Goal: Entertainment & Leisure: Consume media (video, audio)

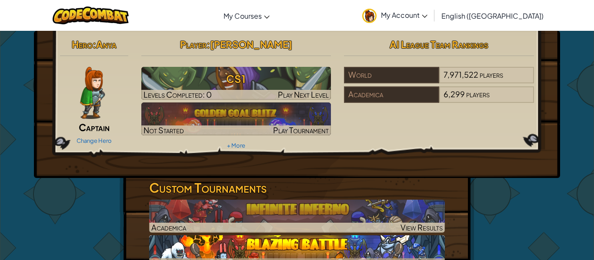
click at [331, 244] on img at bounding box center [297, 252] width 296 height 33
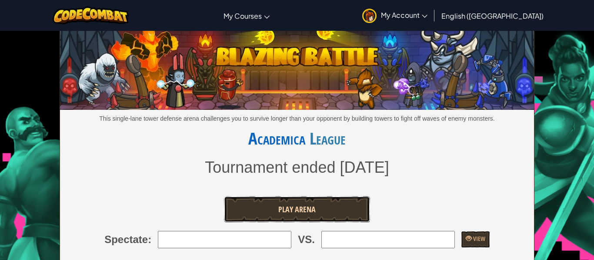
click at [367, 208] on link "Play Arena" at bounding box center [297, 209] width 146 height 26
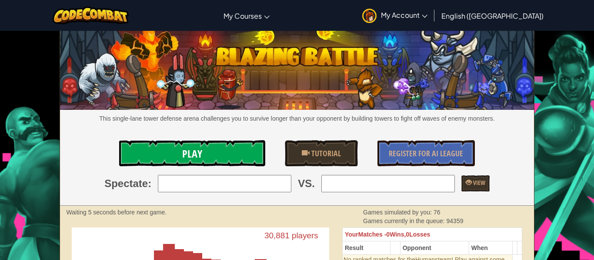
click at [223, 150] on link "Play" at bounding box center [192, 153] width 146 height 26
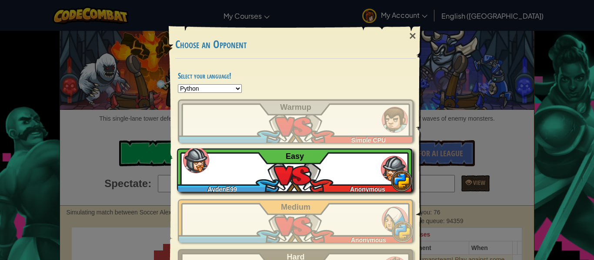
click at [280, 179] on div "AydenE99 Anonymous Easy" at bounding box center [295, 170] width 236 height 43
